Goal: Find specific page/section: Find specific page/section

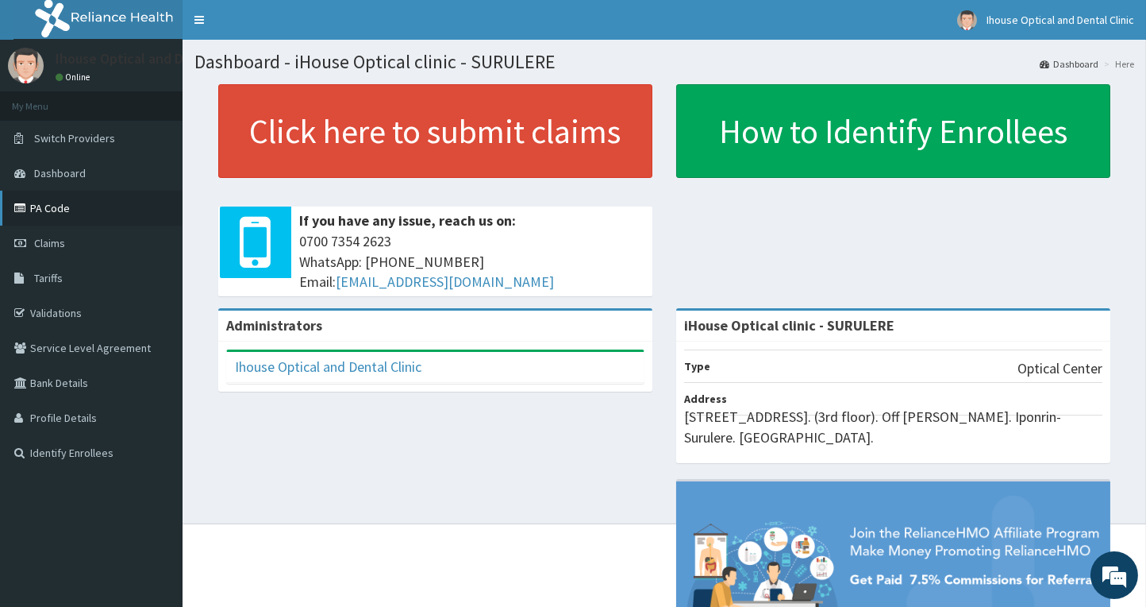
click at [42, 203] on link "PA Code" at bounding box center [91, 208] width 183 height 35
click at [66, 274] on link "Tariffs" at bounding box center [91, 277] width 183 height 35
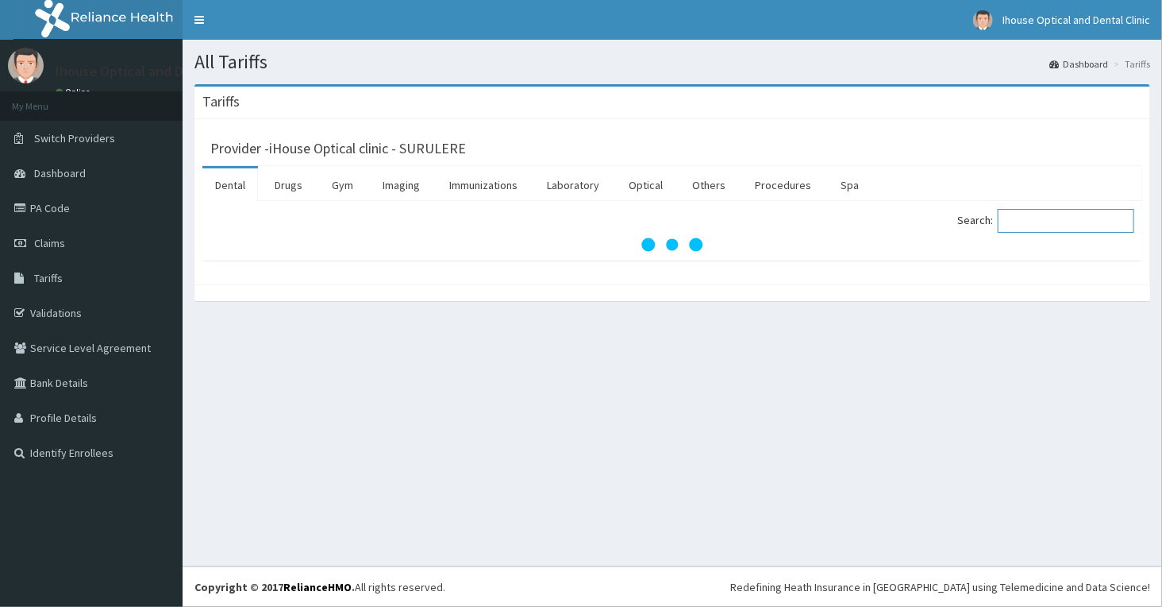
click at [1007, 228] on input "Search:" at bounding box center [1066, 221] width 137 height 24
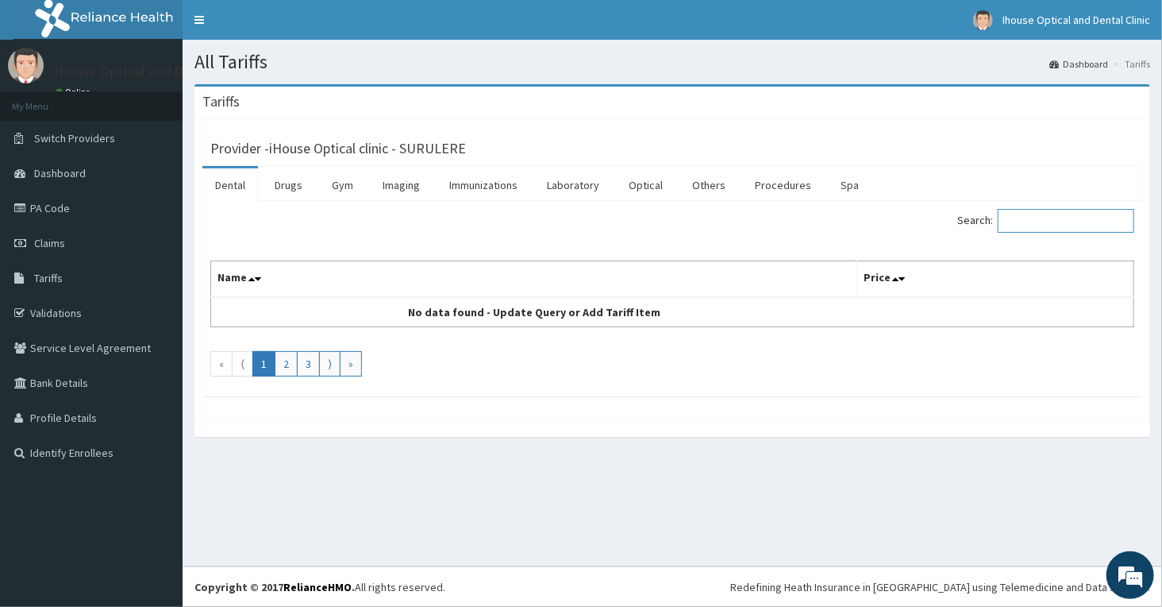
paste input "QUA/10002/A"
type input "QUA/10002/A"
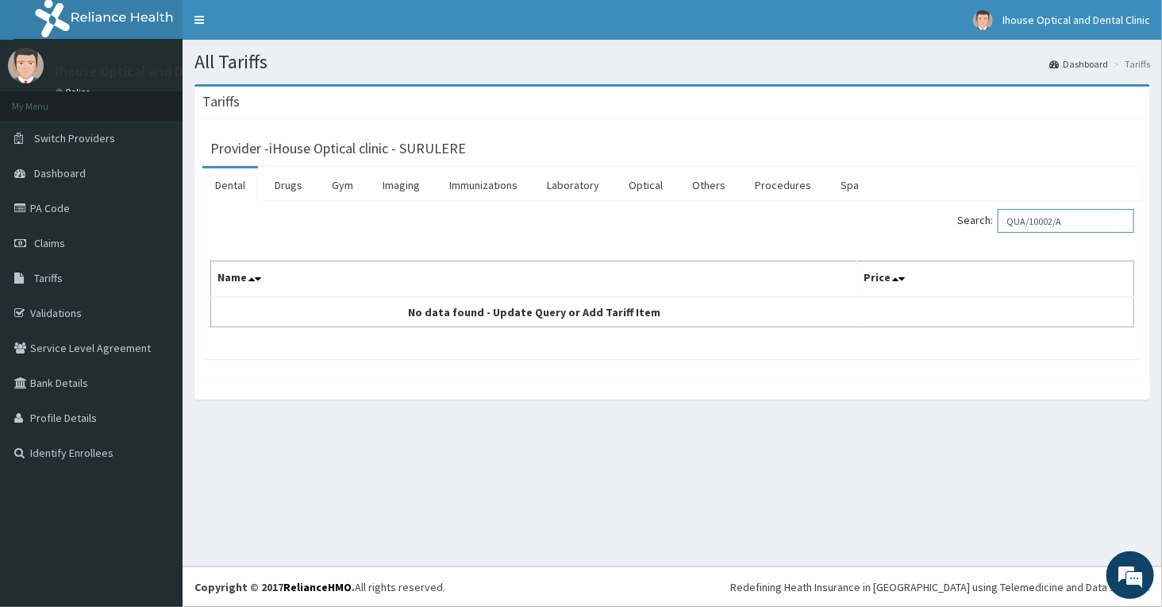
drag, startPoint x: 1085, startPoint y: 222, endPoint x: 960, endPoint y: 245, distance: 126.9
click at [960, 245] on div "Search: QUA/10002/A Name Price No data found - Update Query or Add Tariff Item" at bounding box center [672, 268] width 924 height 118
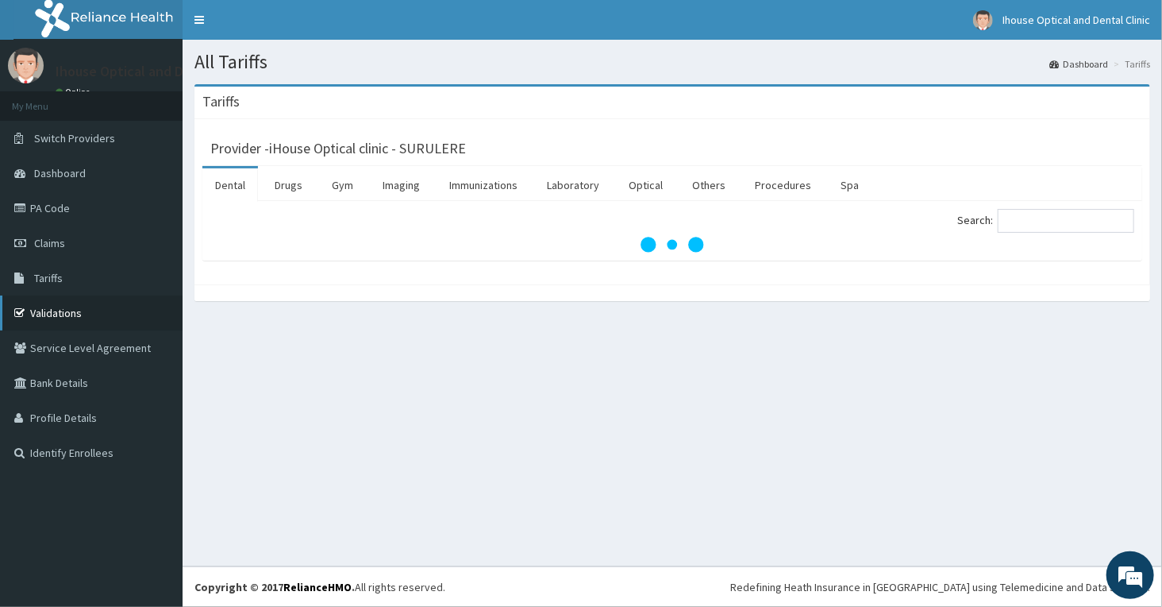
click at [52, 300] on link "Validations" at bounding box center [91, 312] width 183 height 35
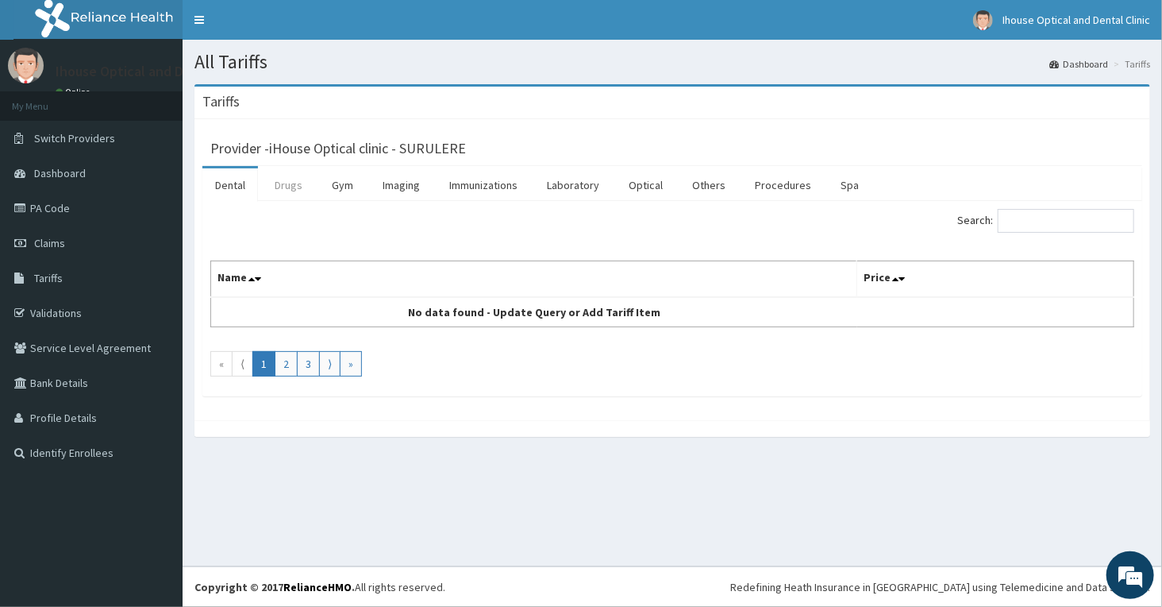
click at [288, 193] on link "Drugs" at bounding box center [288, 184] width 53 height 33
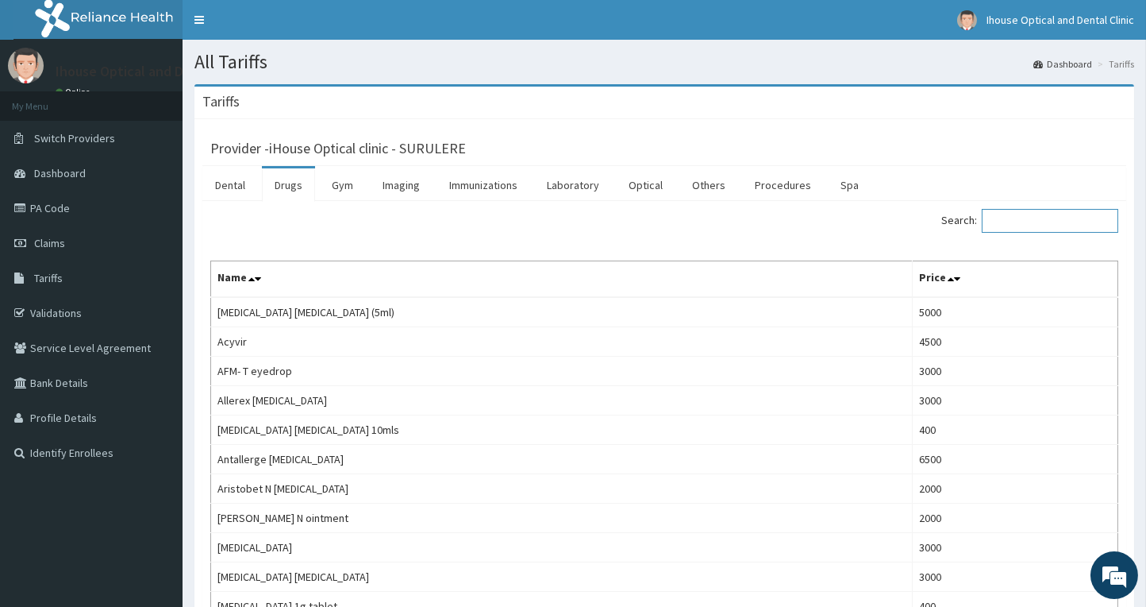
click at [1031, 230] on input "Search:" at bounding box center [1050, 221] width 137 height 24
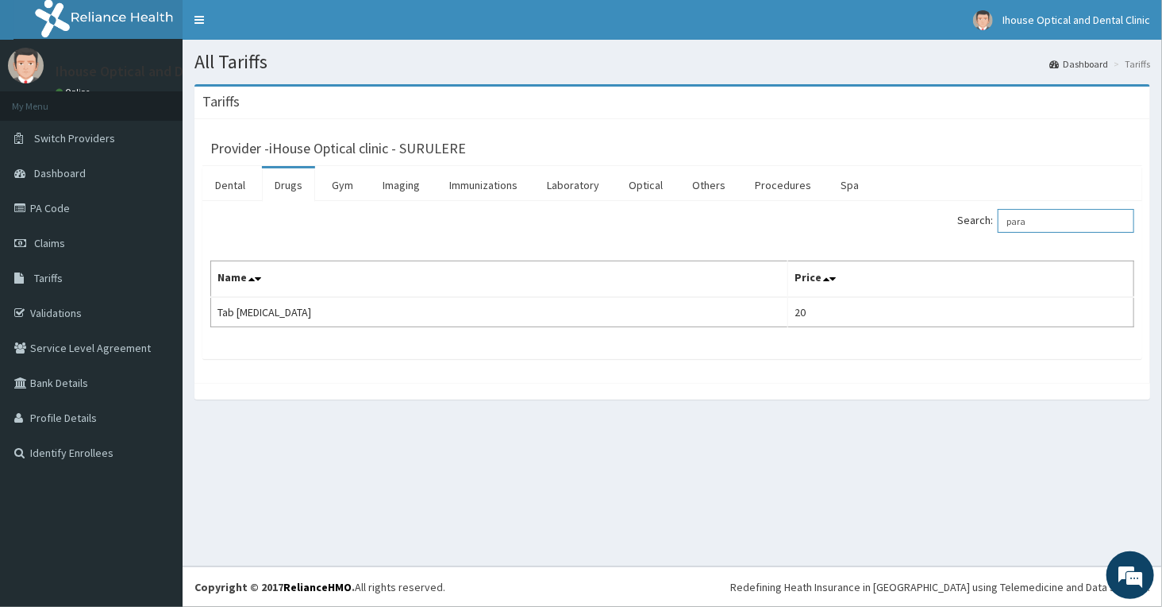
type input "para"
